Goal: Task Accomplishment & Management: Complete application form

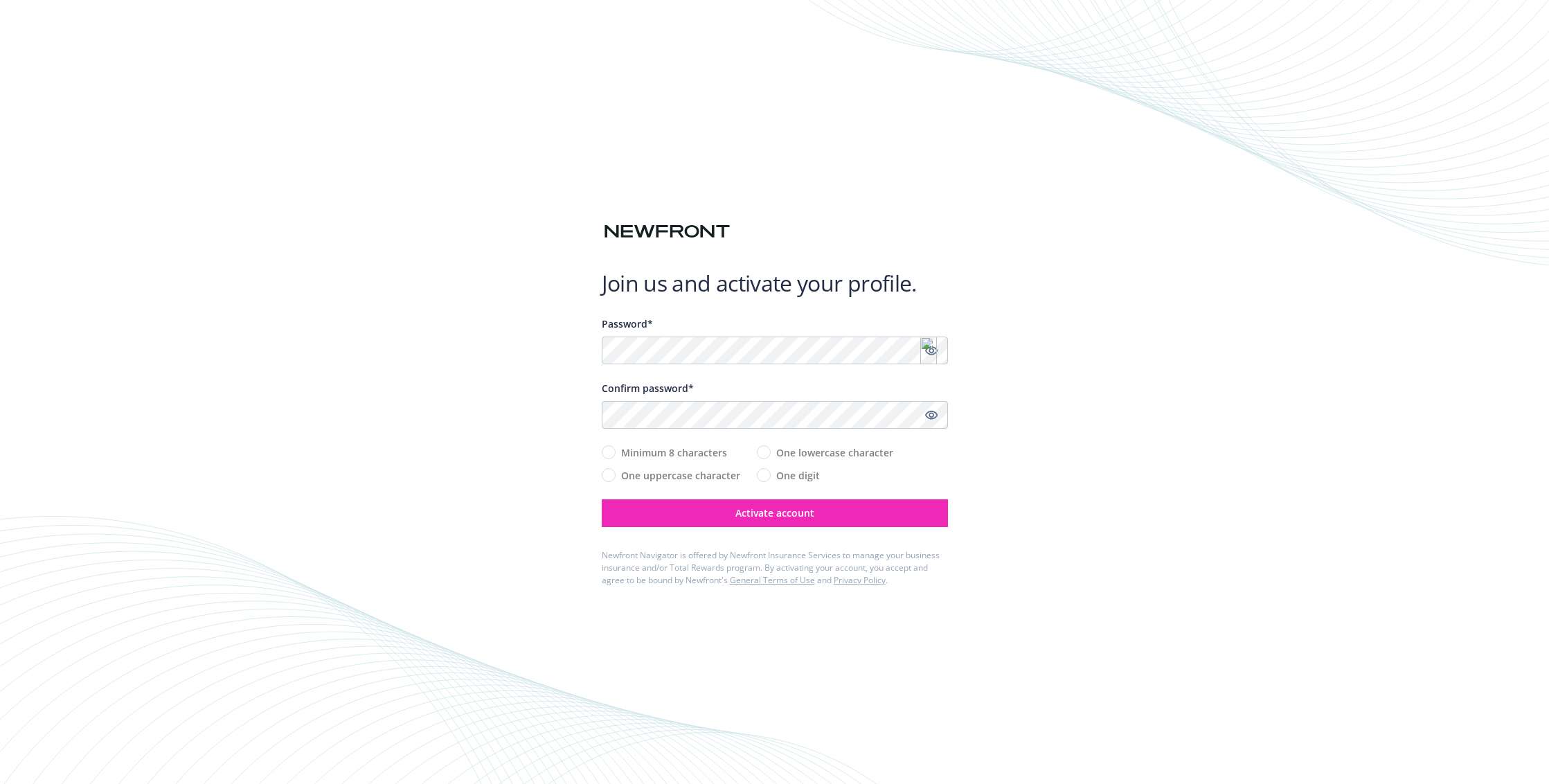
click at [802, 279] on h1 "Join us and activate your profile." at bounding box center [774, 283] width 346 height 28
click at [1136, 413] on div "Join us and activate your profile. Password* Confirm password* Minimum 8 charac…" at bounding box center [774, 392] width 1549 height 784
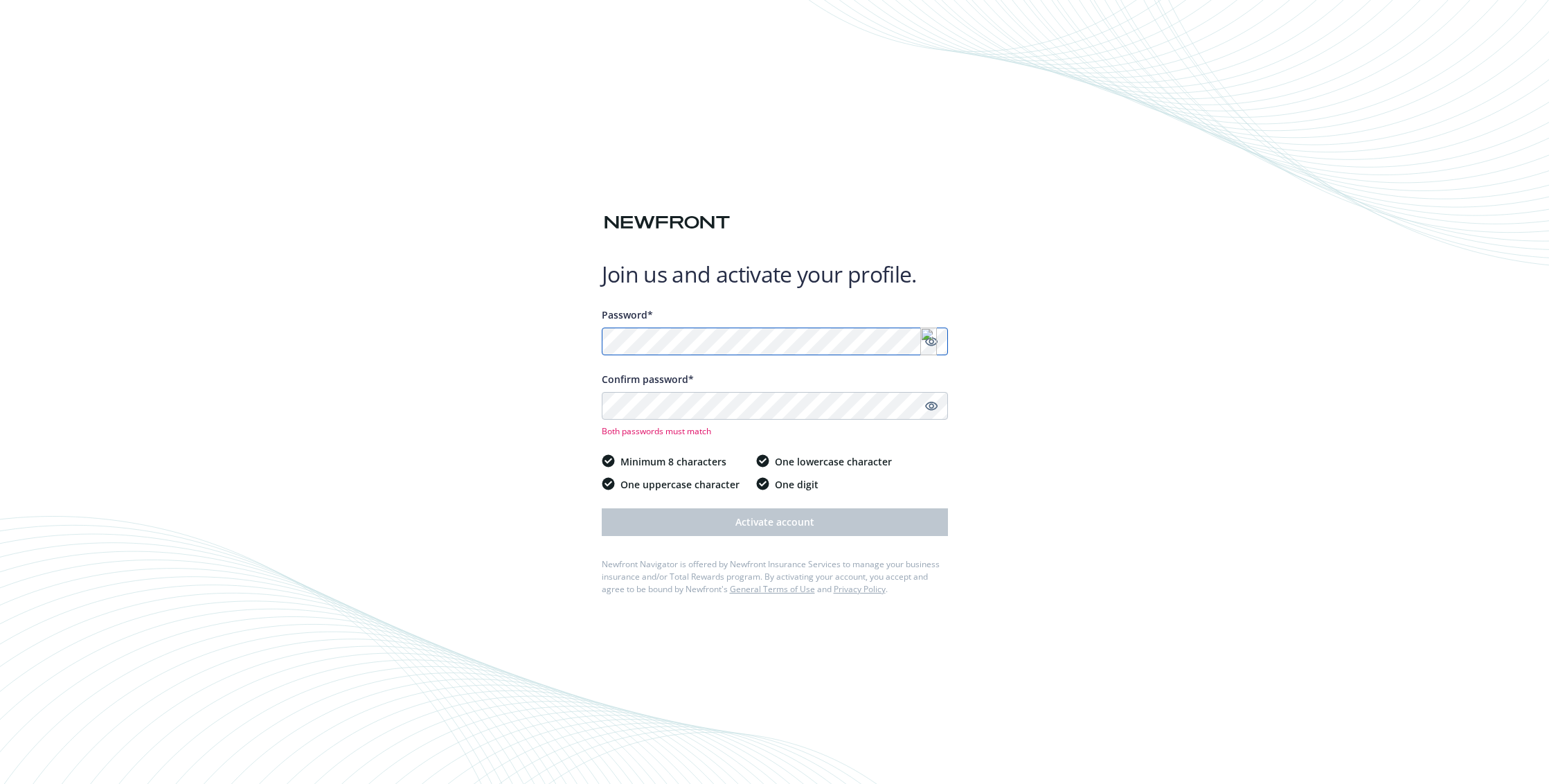
click at [593, 341] on div "Join us and activate your profile. Password* Confirm password* Both passwords m…" at bounding box center [774, 392] width 1549 height 784
click at [586, 408] on div "Join us and activate your profile. Password* Confirm password* Both passwords m…" at bounding box center [774, 392] width 1549 height 784
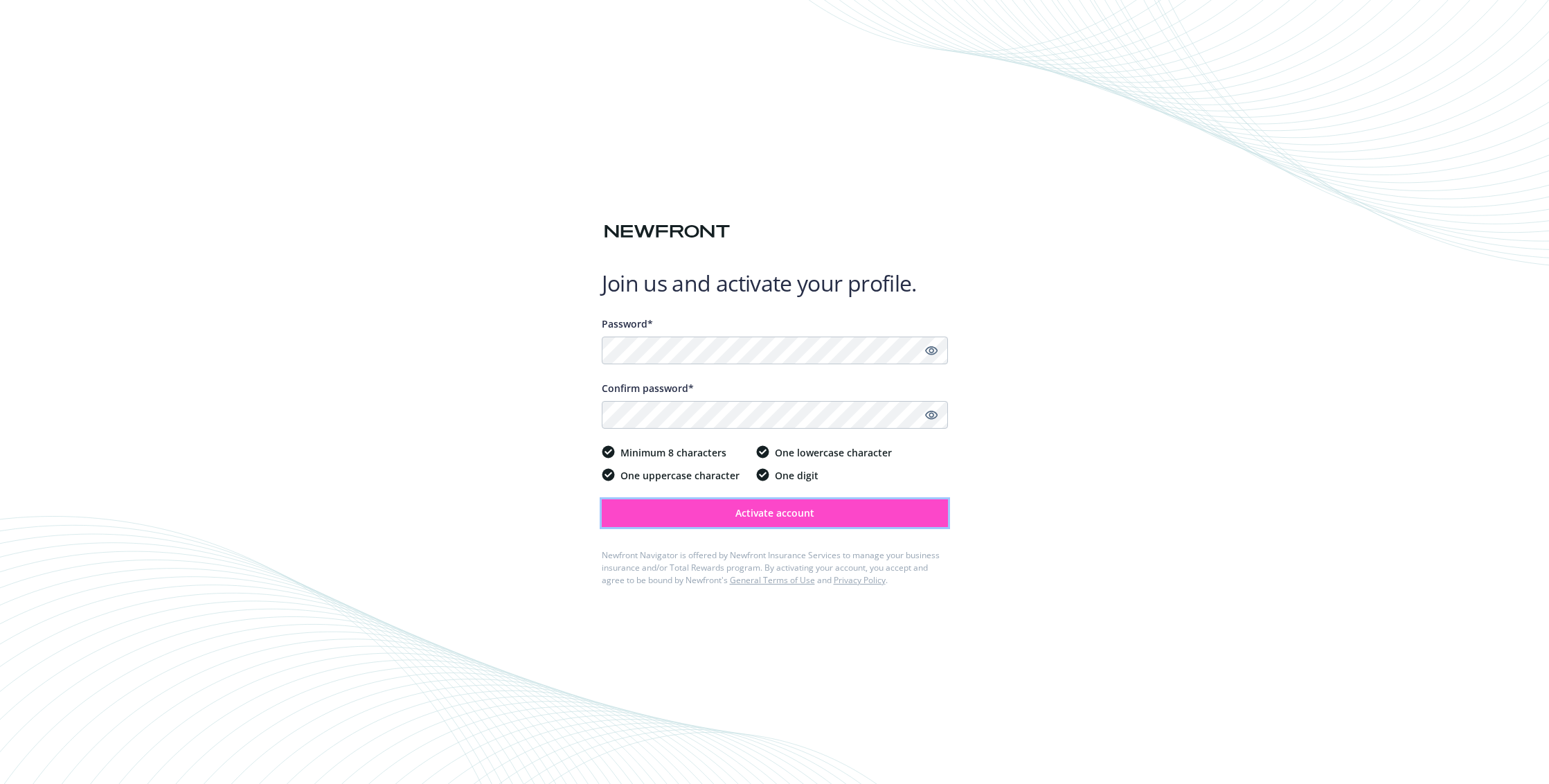
click at [797, 511] on span "Activate account" at bounding box center [775, 513] width 79 height 13
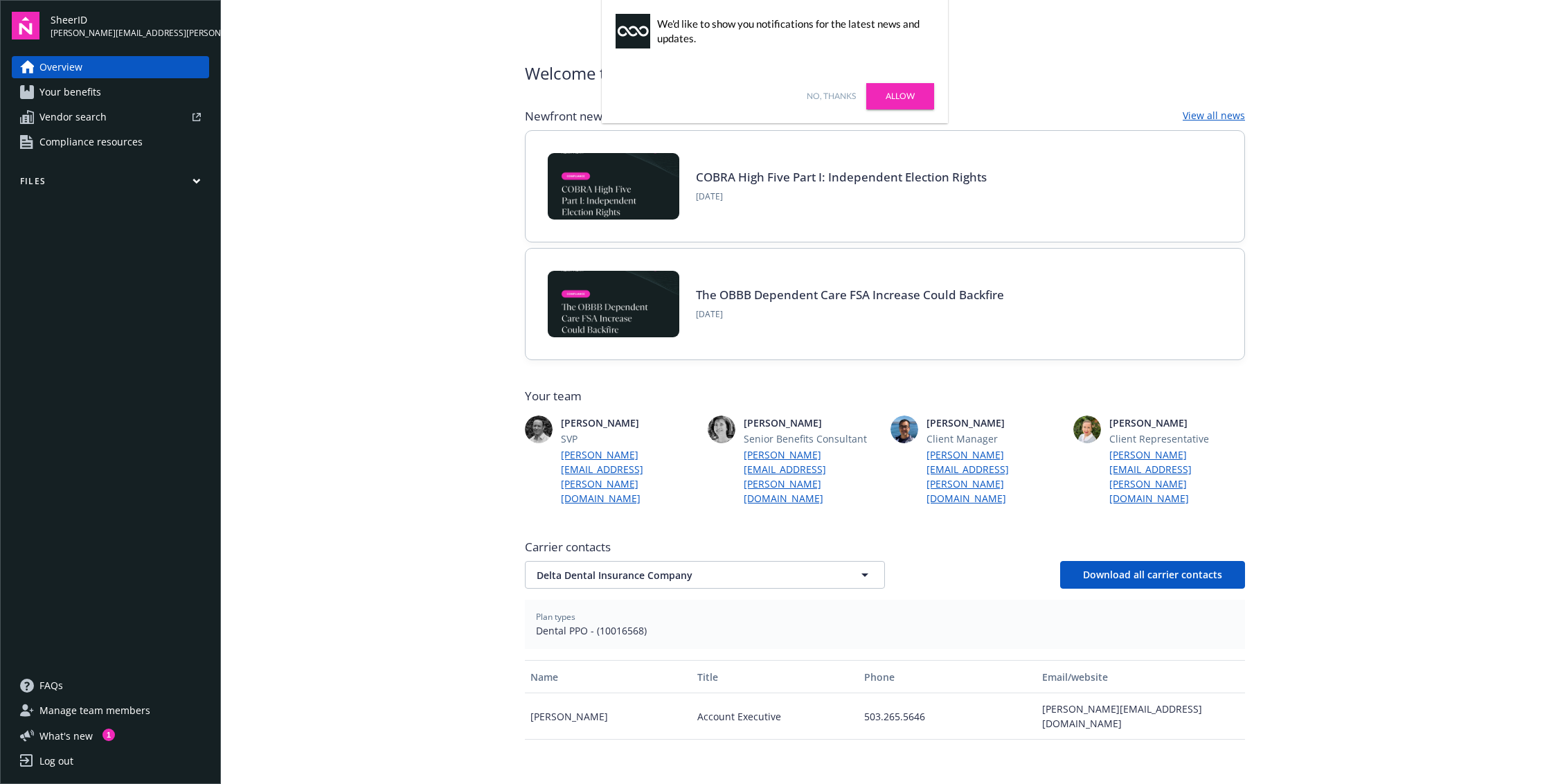
click at [810, 94] on link "No, thanks" at bounding box center [831, 96] width 49 height 13
